Goal: Feedback & Contribution: Submit feedback/report problem

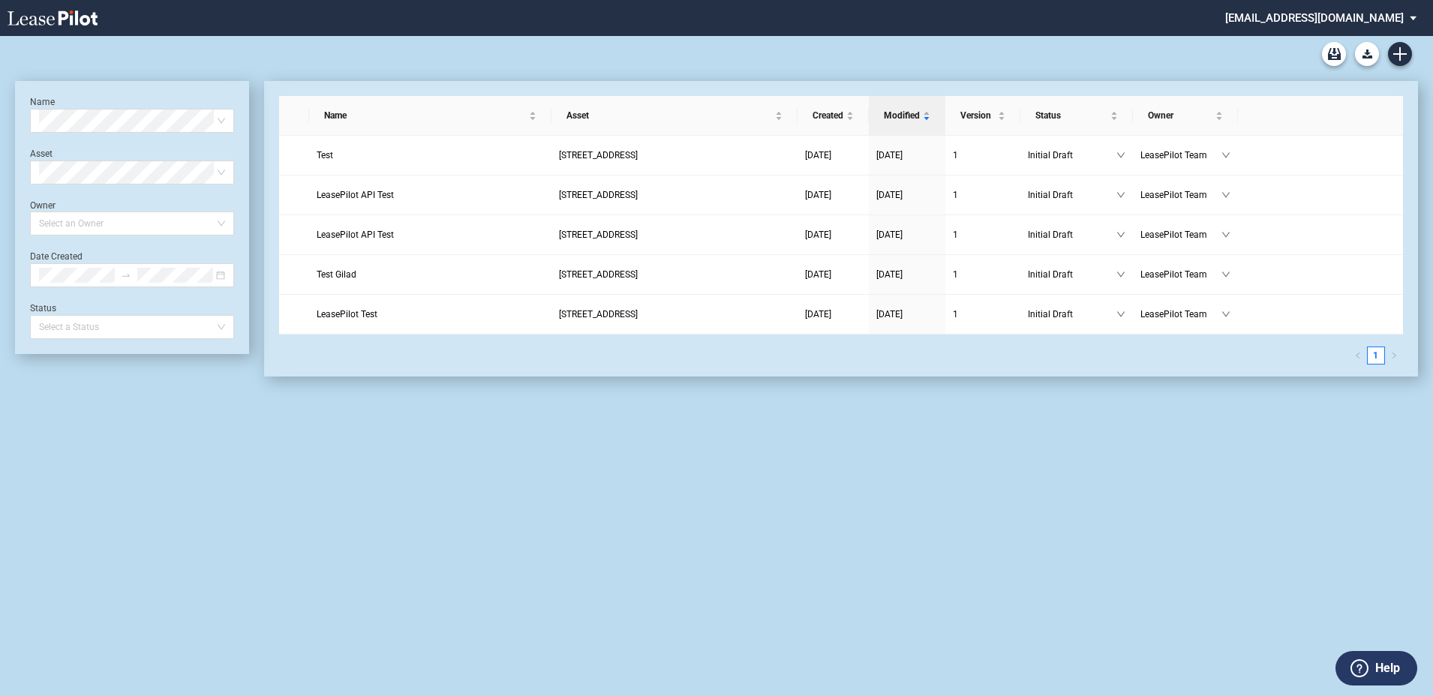
click at [1369, 662] on button "Help" at bounding box center [1377, 668] width 82 height 35
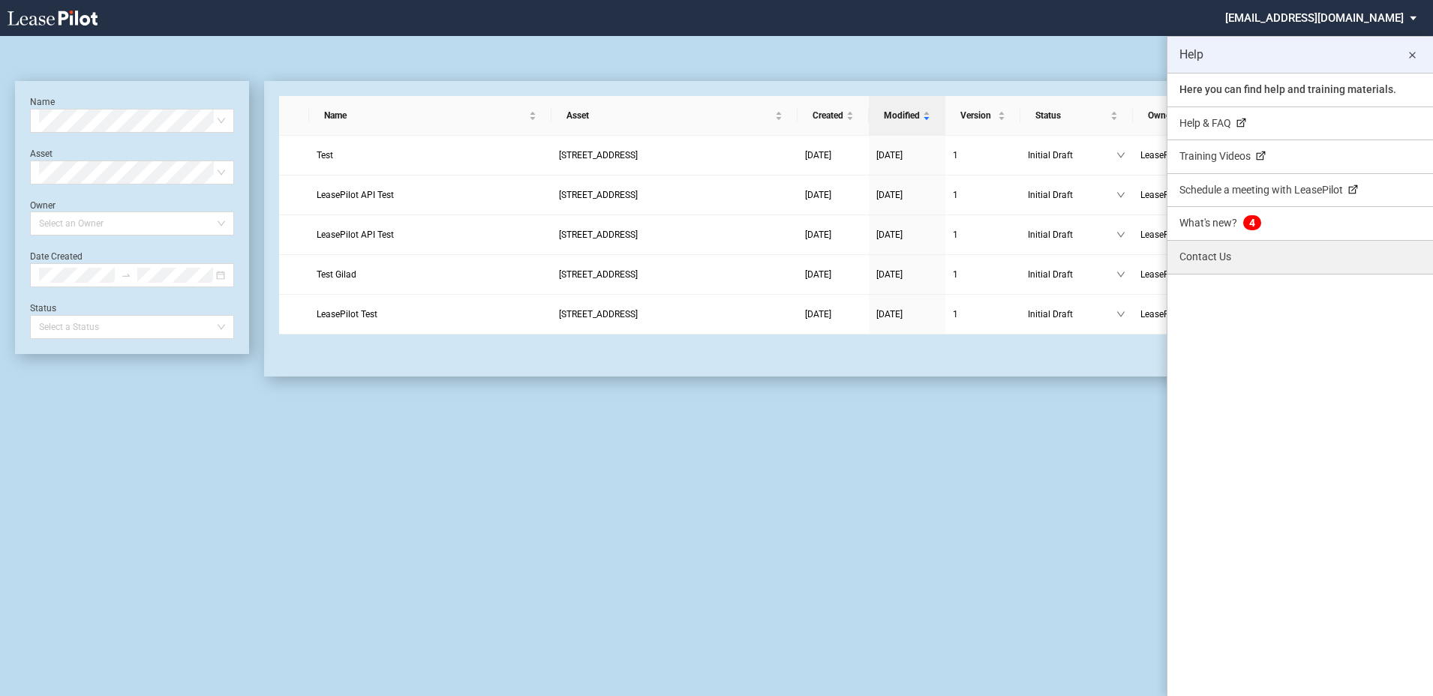
click at [1218, 260] on link "Contact Us" at bounding box center [1300, 257] width 266 height 33
select select "? string: ?"
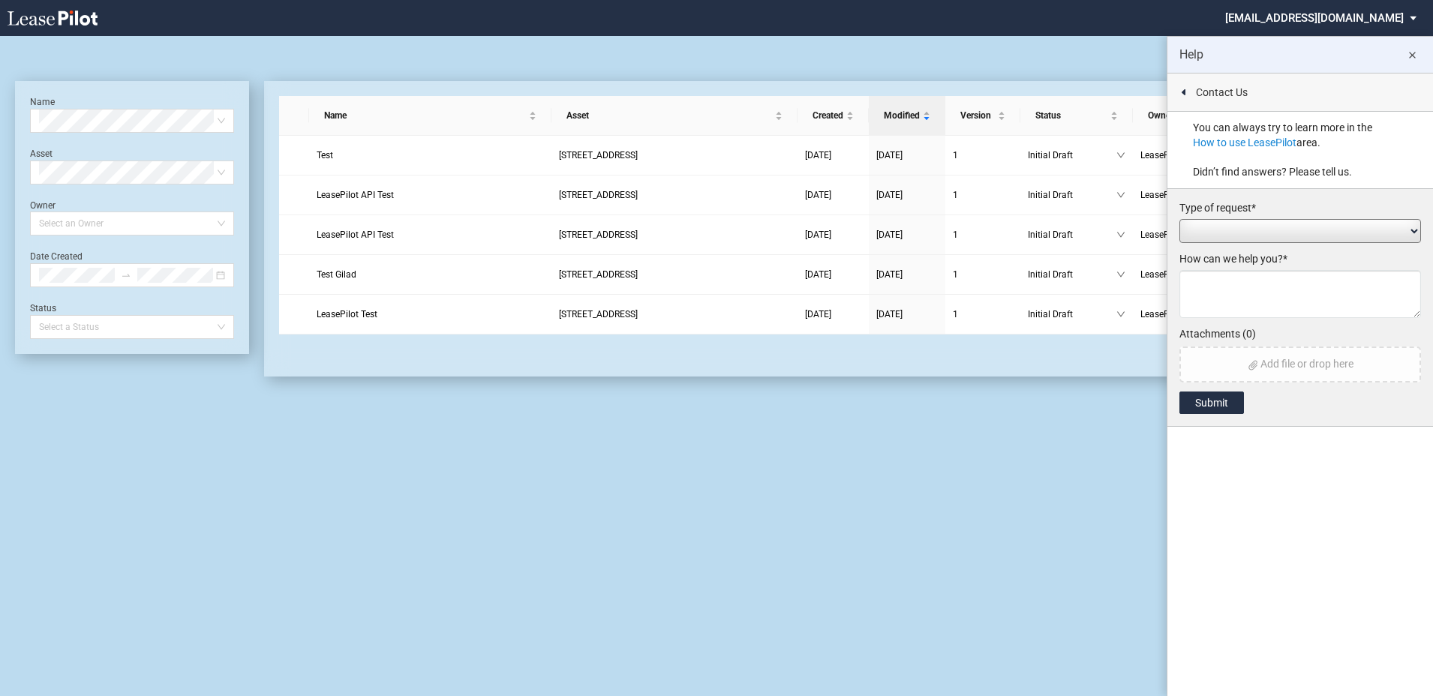
click at [1264, 278] on textarea at bounding box center [1300, 294] width 242 height 48
click at [1266, 236] on select "Add / Change Asset Feature Request Formatting Issue Language Revisions Add New …" at bounding box center [1300, 231] width 242 height 24
click at [1286, 305] on textarea at bounding box center [1300, 294] width 242 height 48
click at [1268, 230] on select "Add / Change Asset Feature Request Formatting Issue Language Revisions Add New …" at bounding box center [1300, 231] width 242 height 24
click at [1289, 312] on textarea at bounding box center [1300, 294] width 242 height 48
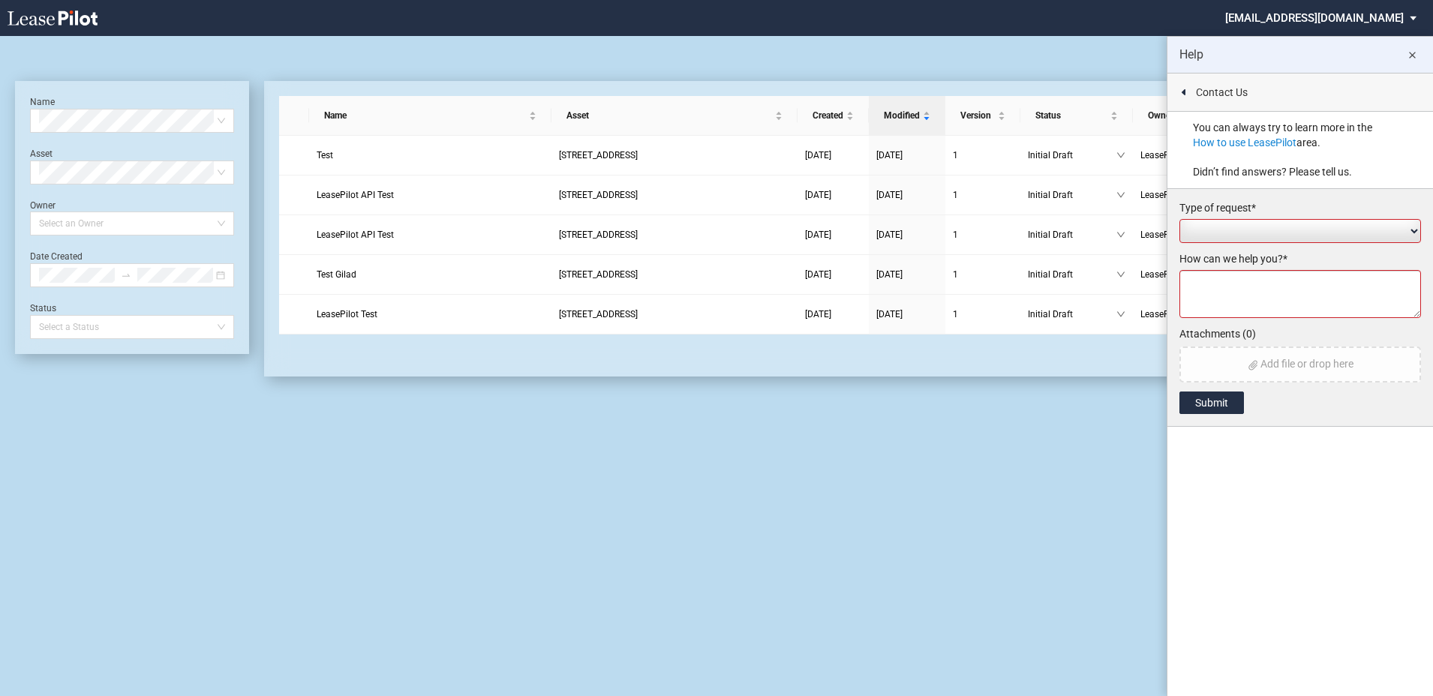
click at [1270, 485] on section "Contact Us Thank you! Something happened and we couldn't recieve your request, …" at bounding box center [1300, 385] width 266 height 623
click at [1413, 59] on md-icon "close" at bounding box center [1412, 56] width 18 height 18
